Goal: Navigation & Orientation: Find specific page/section

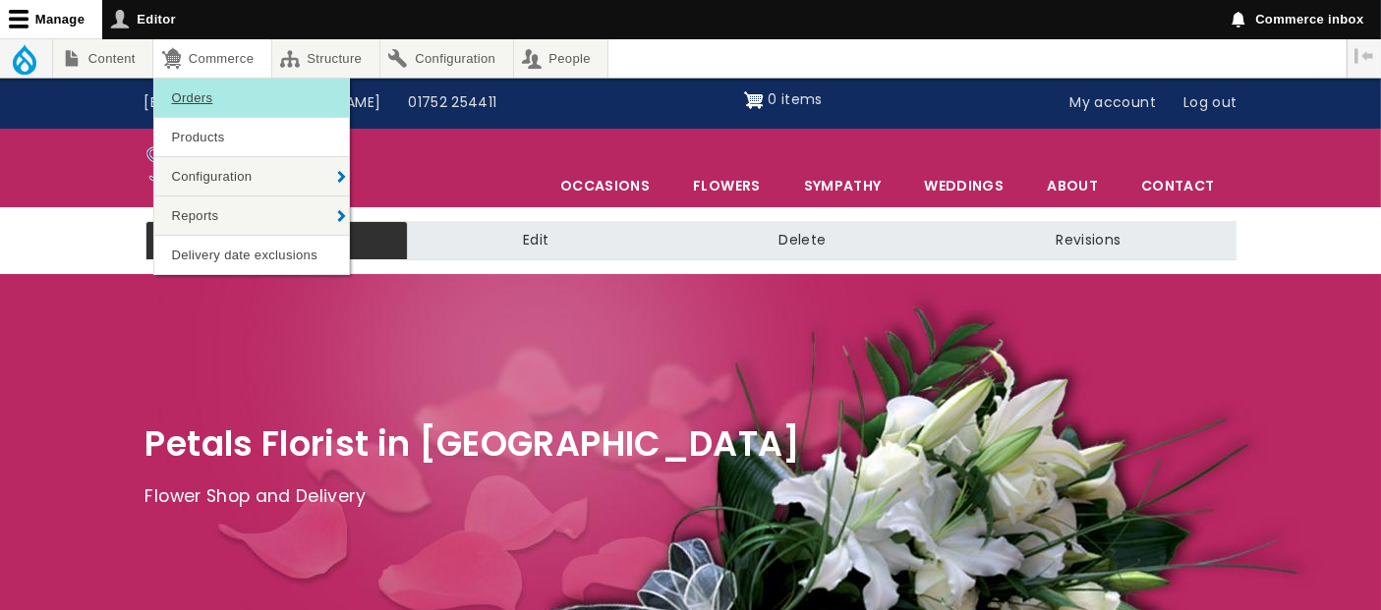
click at [189, 96] on link "Orders" at bounding box center [251, 98] width 195 height 38
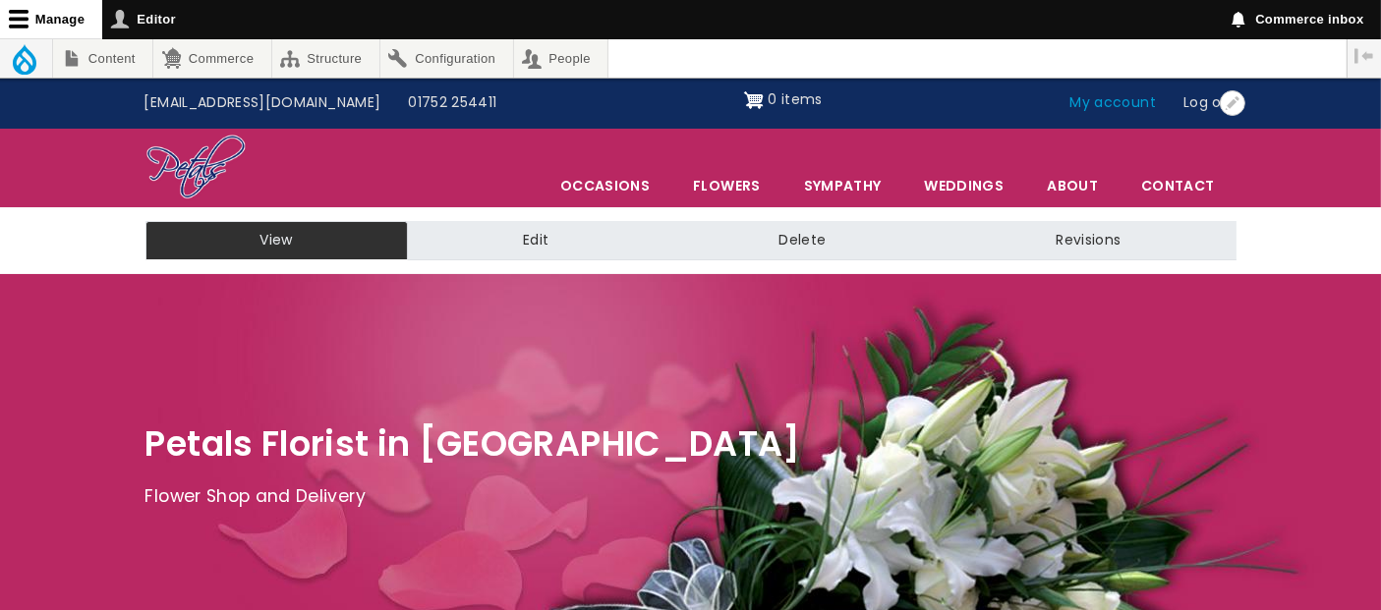
click at [1112, 106] on link "My account" at bounding box center [1114, 103] width 114 height 37
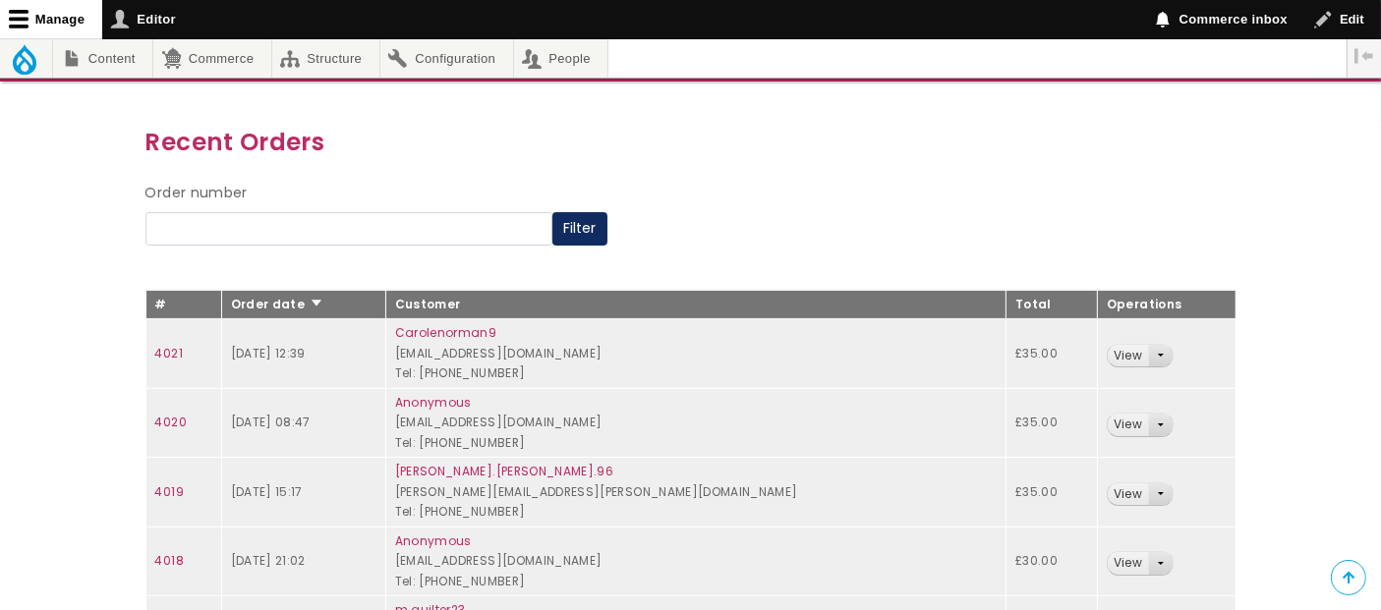
scroll to position [218, 0]
